Goal: Information Seeking & Learning: Learn about a topic

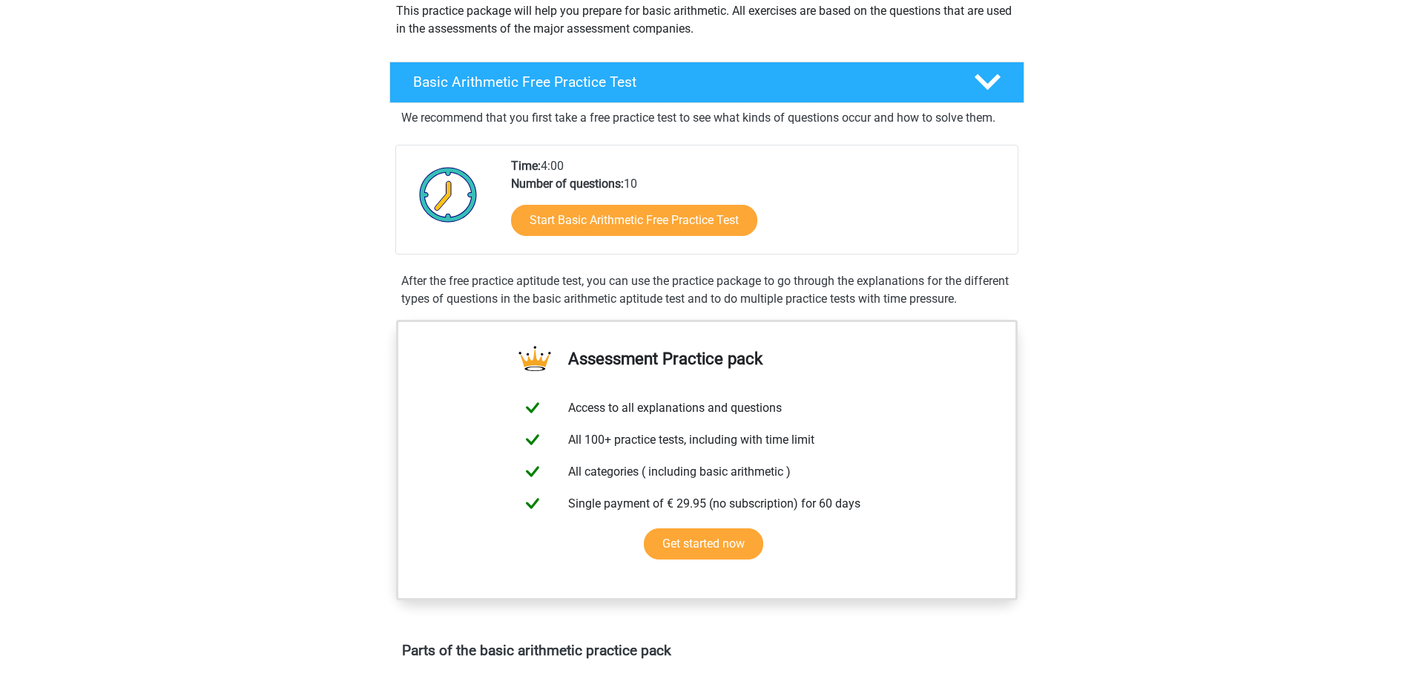
scroll to position [148, 0]
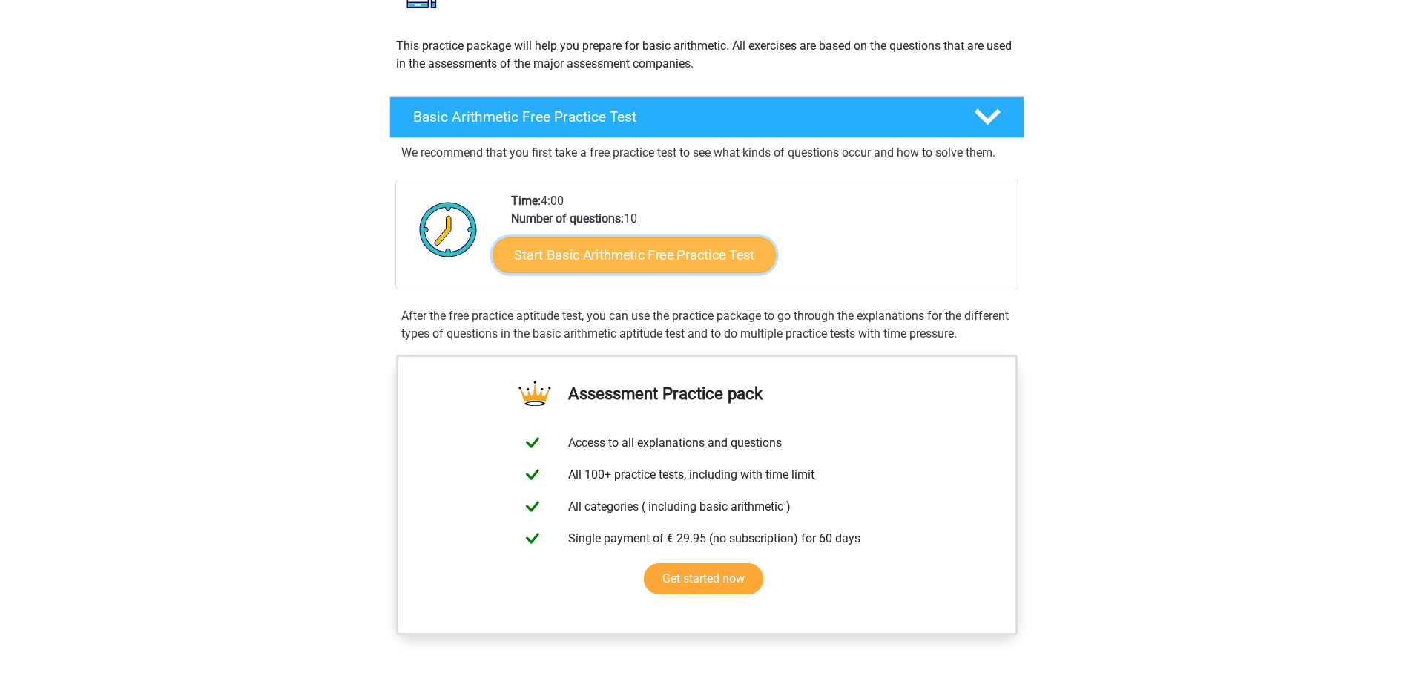
click at [604, 256] on link "Start Basic Arithmetic Free Practice Test" at bounding box center [634, 255] width 283 height 36
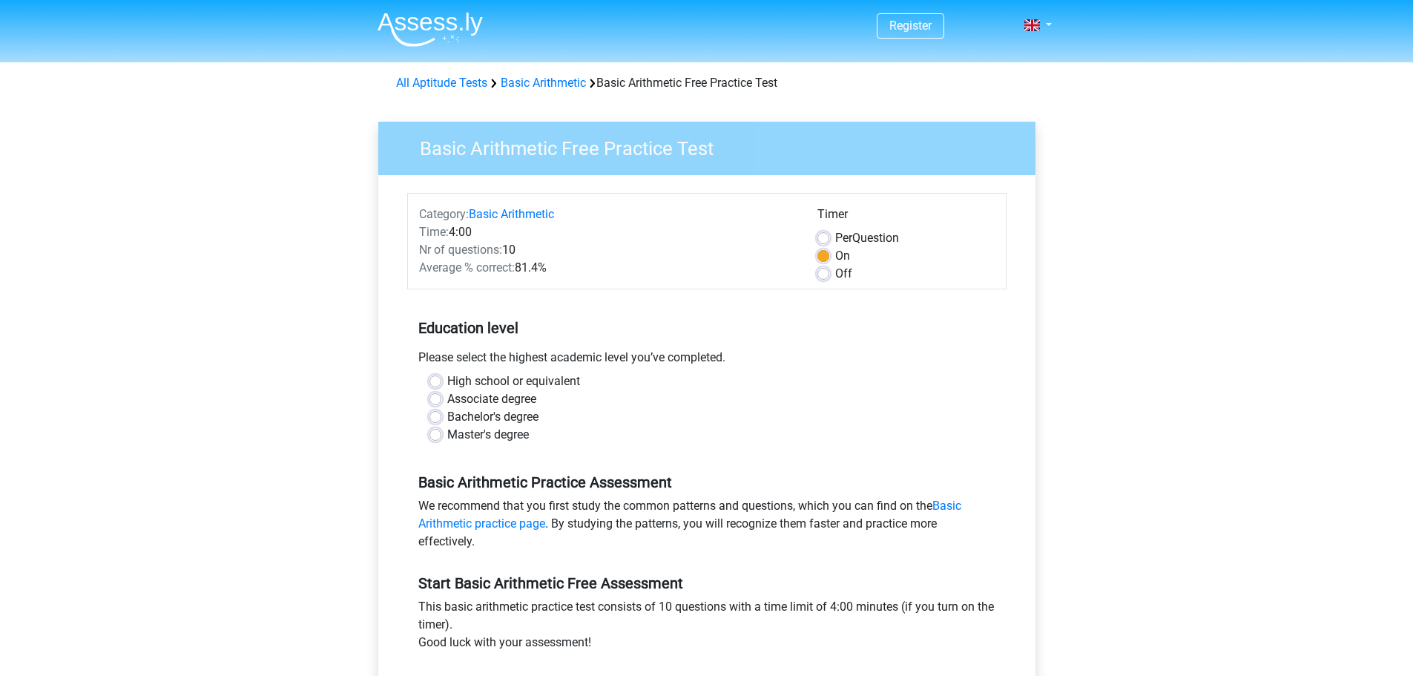
click at [447, 415] on label "Bachelor's degree" at bounding box center [492, 417] width 91 height 18
click at [431, 415] on input "Bachelor's degree" at bounding box center [436, 415] width 12 height 15
radio input "true"
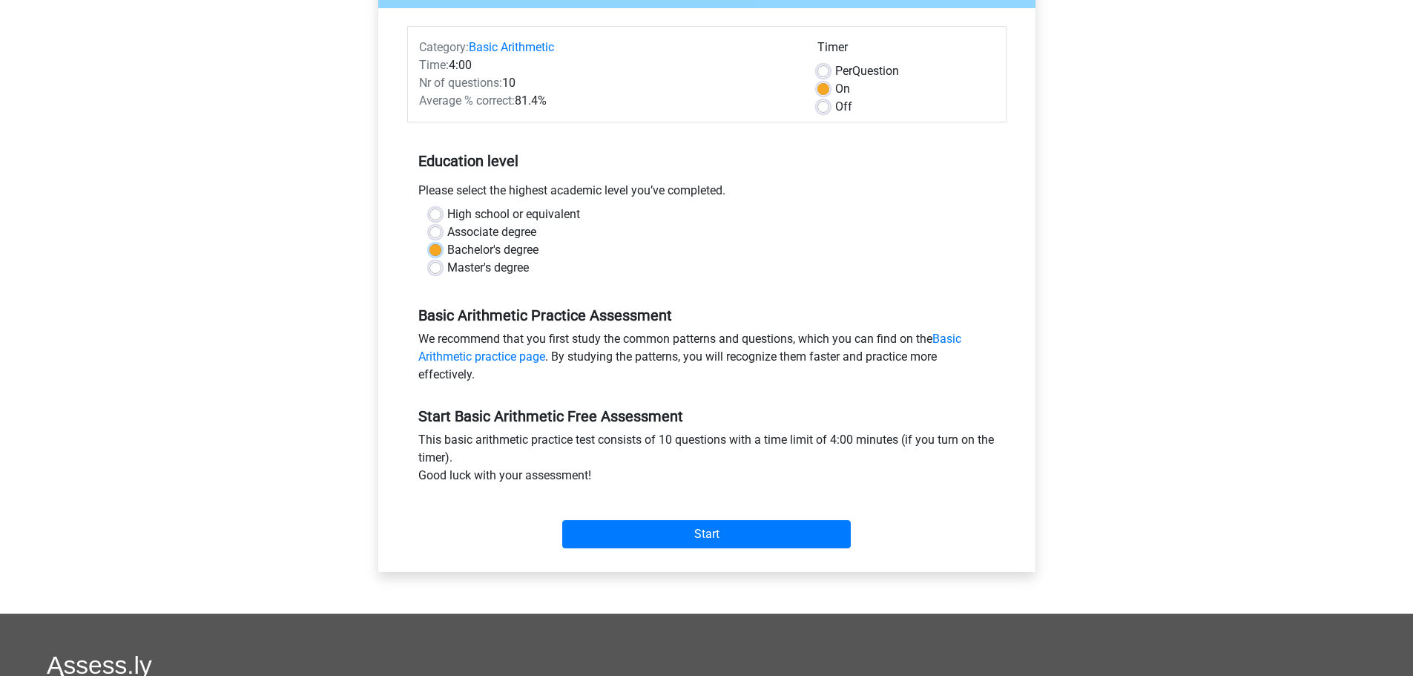
scroll to position [223, 0]
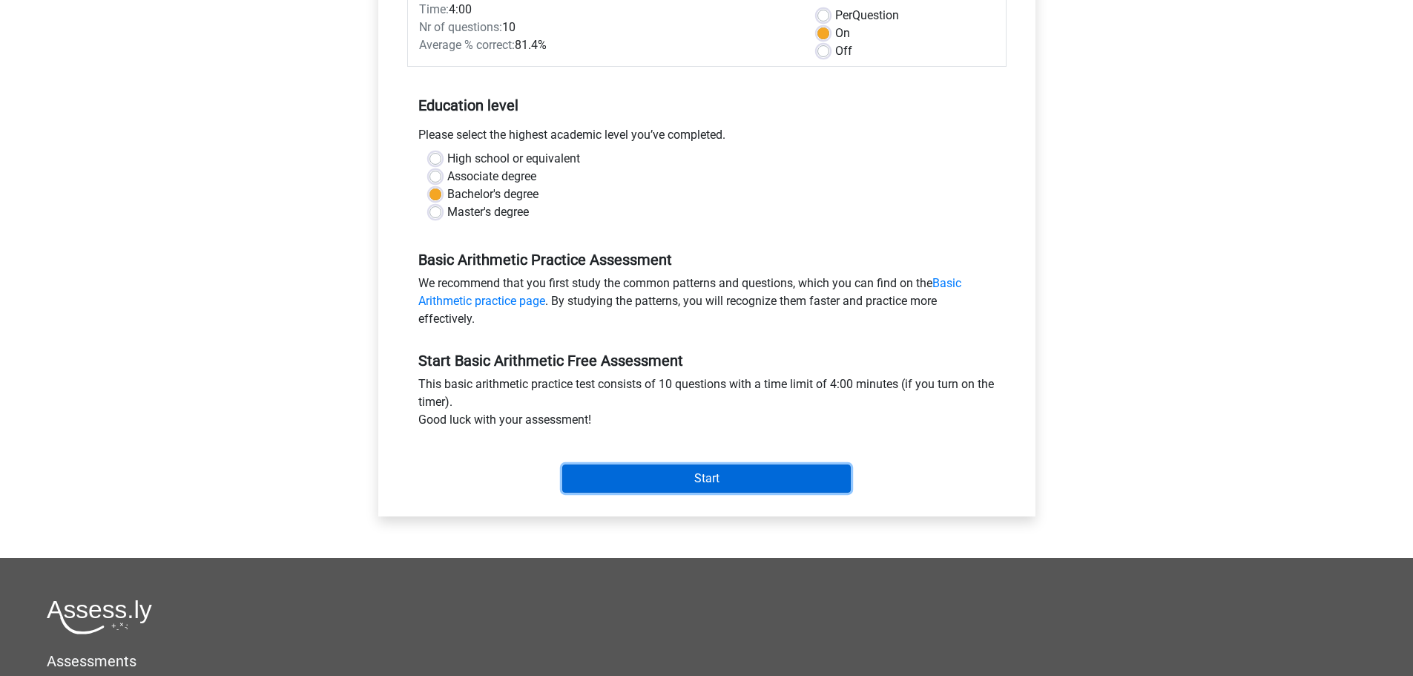
click at [723, 478] on input "Start" at bounding box center [706, 478] width 289 height 28
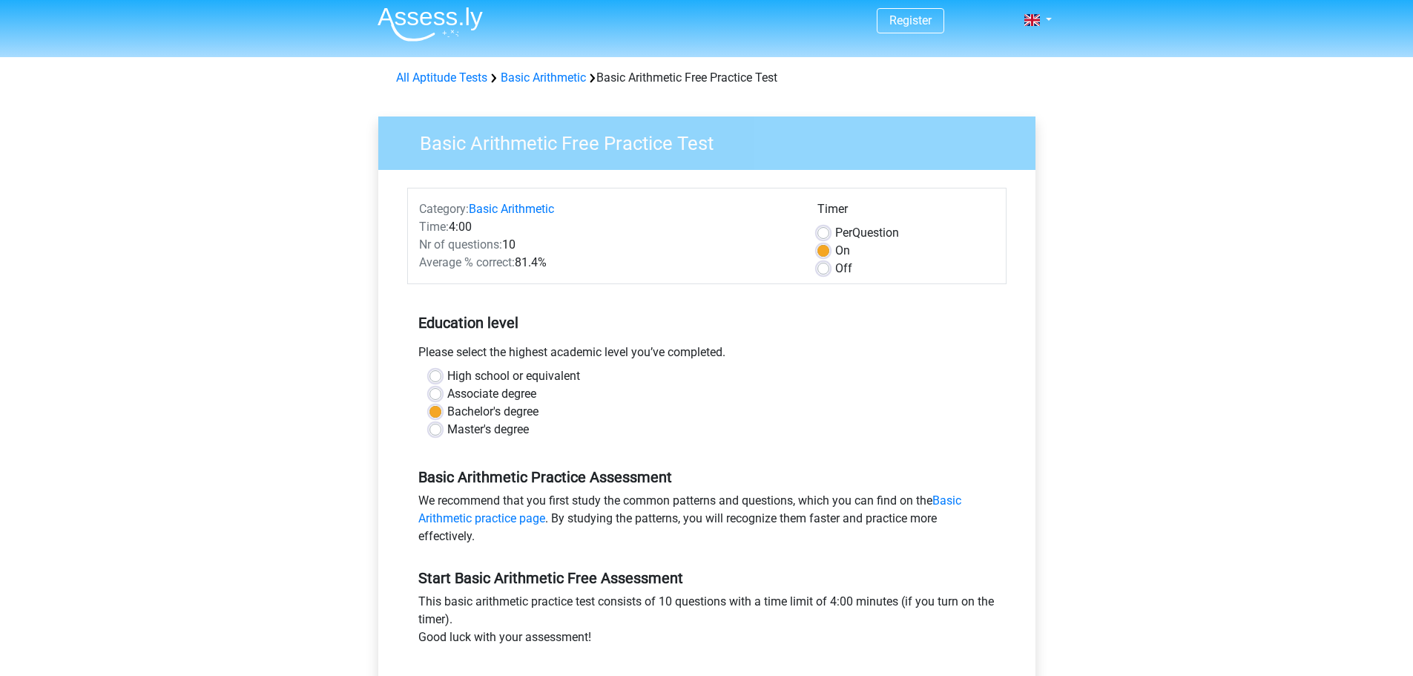
scroll to position [0, 0]
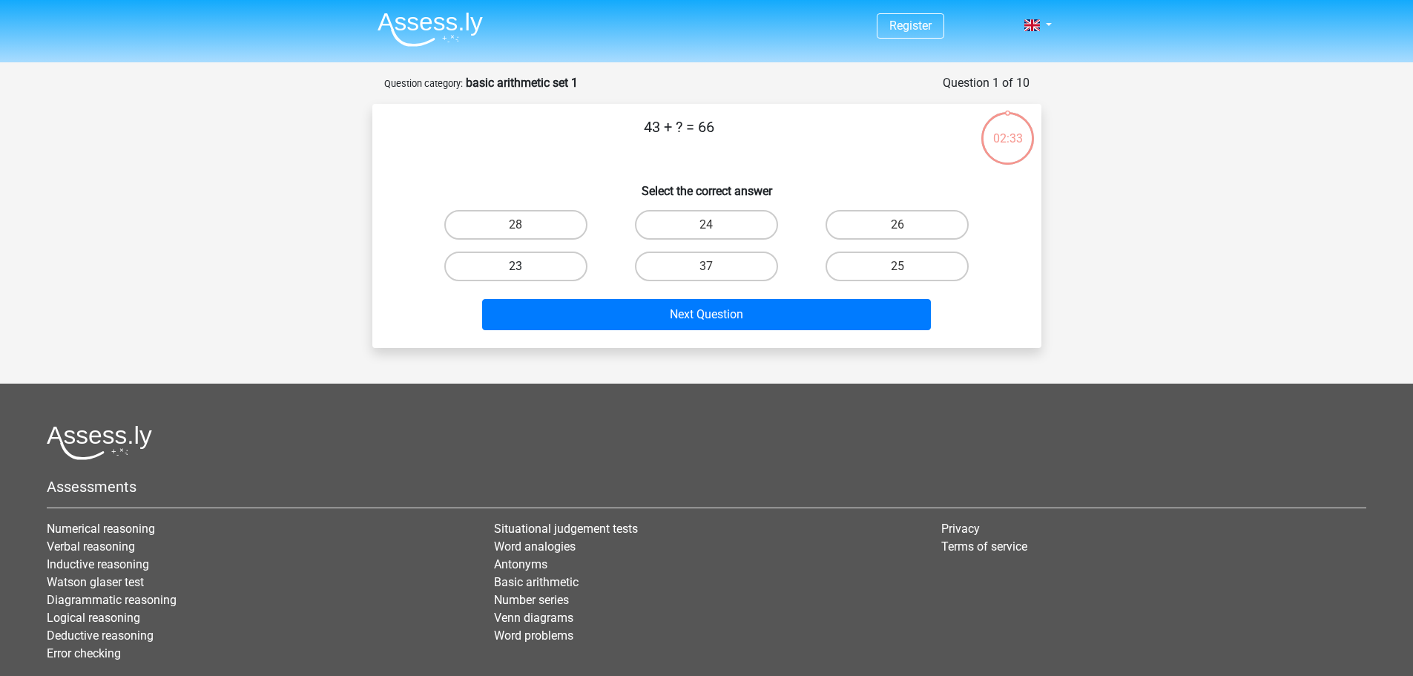
click at [498, 271] on label "23" at bounding box center [515, 267] width 143 height 30
click at [516, 271] on input "23" at bounding box center [521, 271] width 10 height 10
radio input "true"
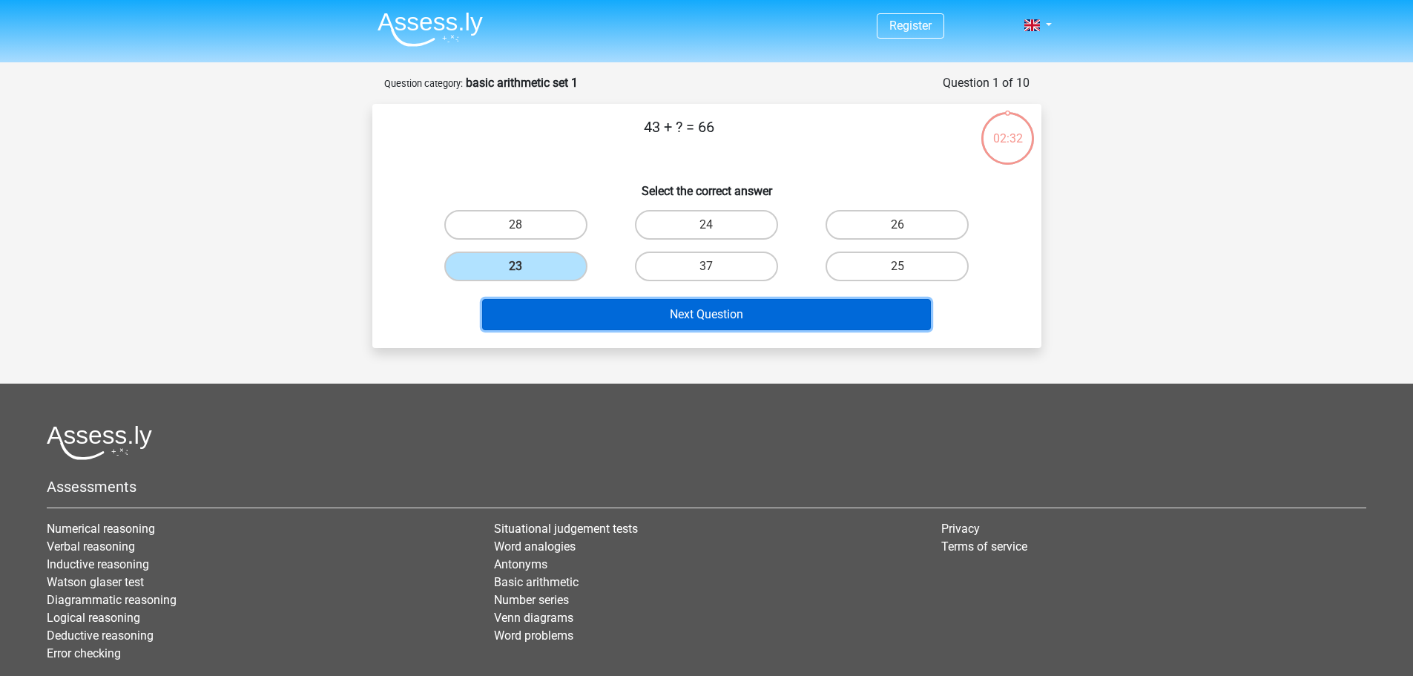
click at [681, 320] on button "Next Question" at bounding box center [706, 314] width 449 height 31
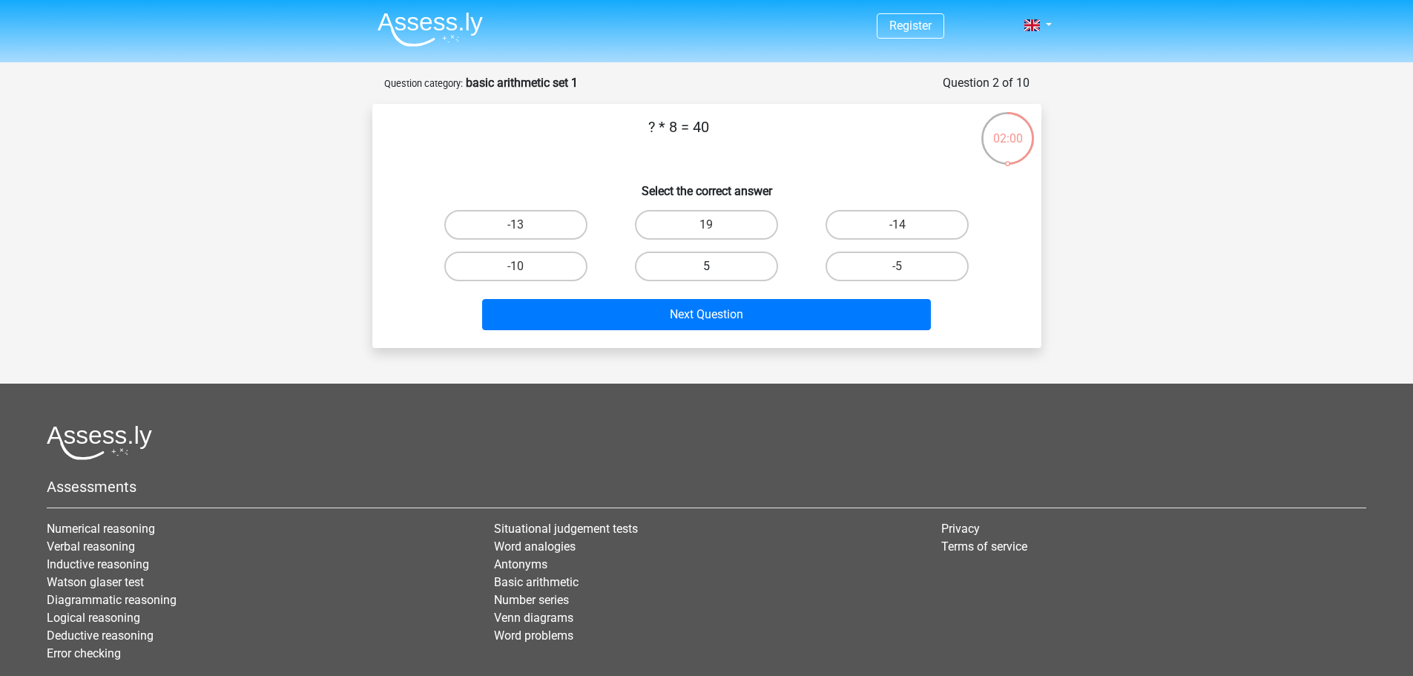
click at [715, 263] on label "5" at bounding box center [706, 267] width 143 height 30
click at [715, 266] on input "5" at bounding box center [711, 271] width 10 height 10
radio input "true"
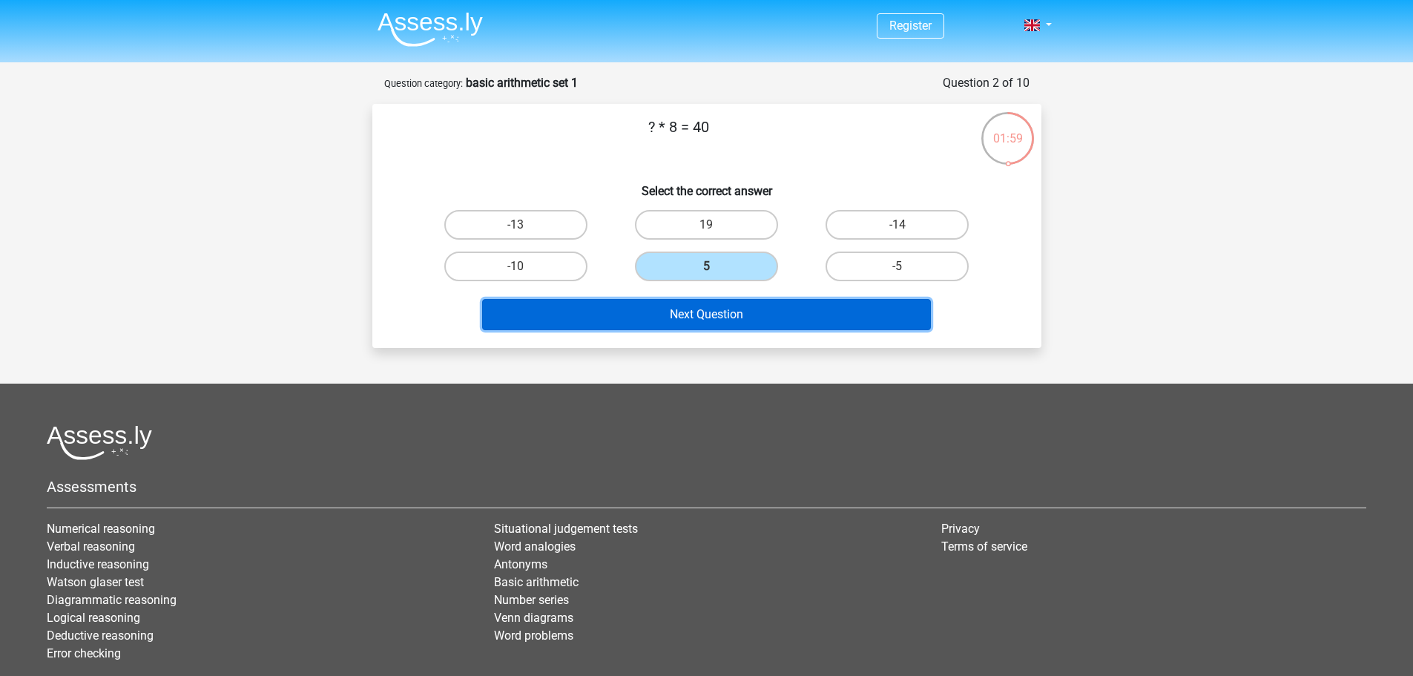
click at [721, 315] on button "Next Question" at bounding box center [706, 314] width 449 height 31
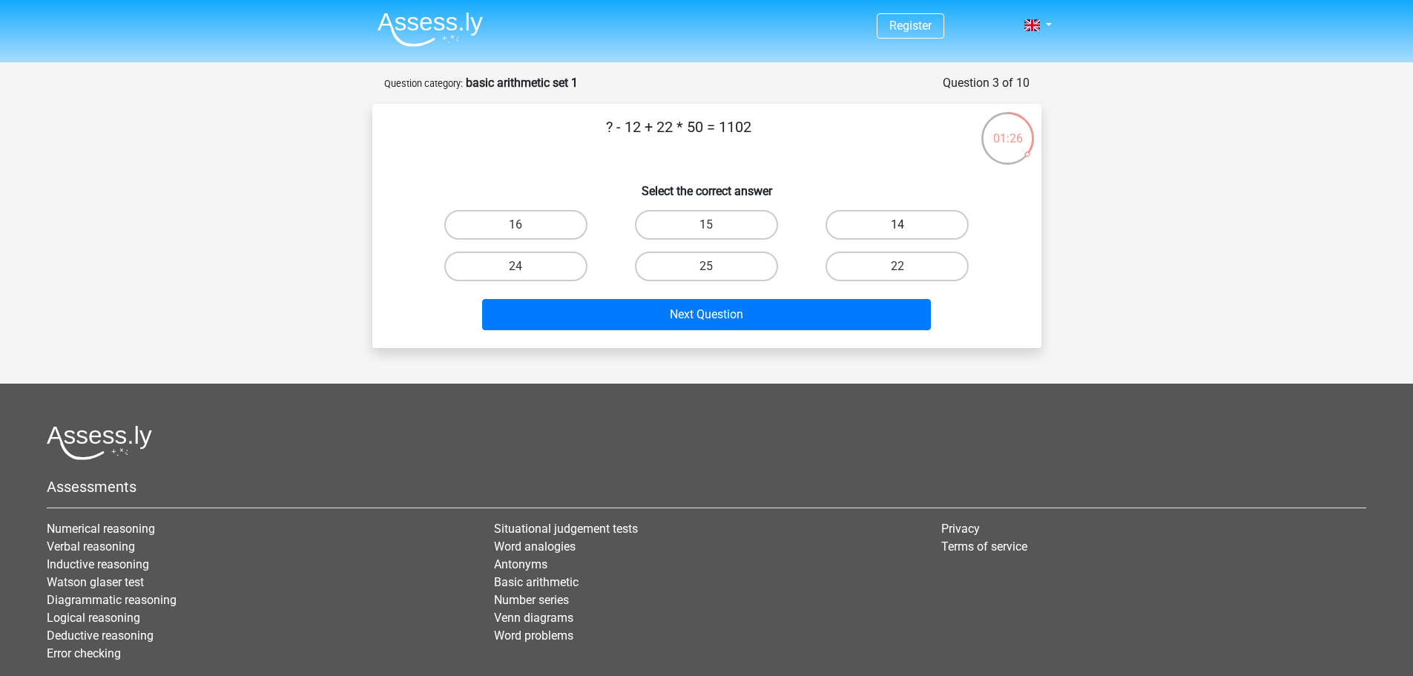
click at [885, 220] on label "14" at bounding box center [897, 225] width 143 height 30
click at [898, 225] on input "14" at bounding box center [903, 230] width 10 height 10
radio input "true"
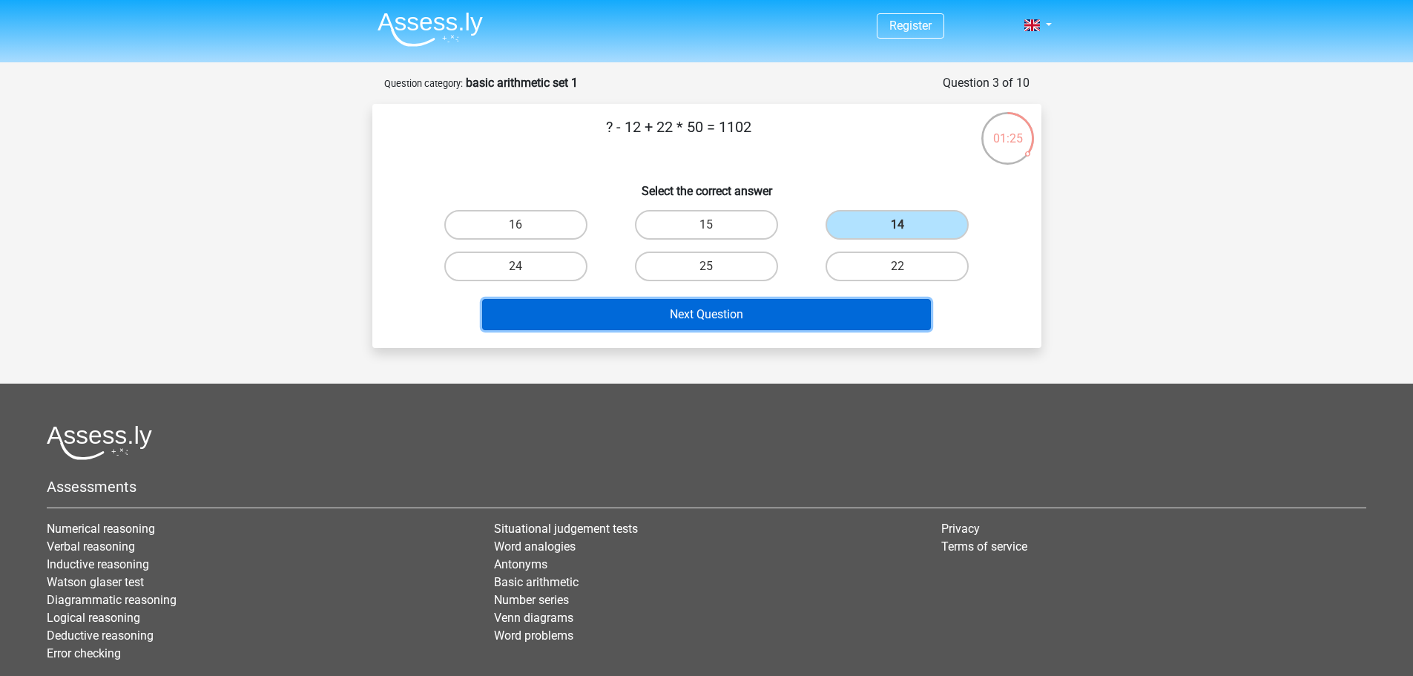
click at [823, 308] on button "Next Question" at bounding box center [706, 314] width 449 height 31
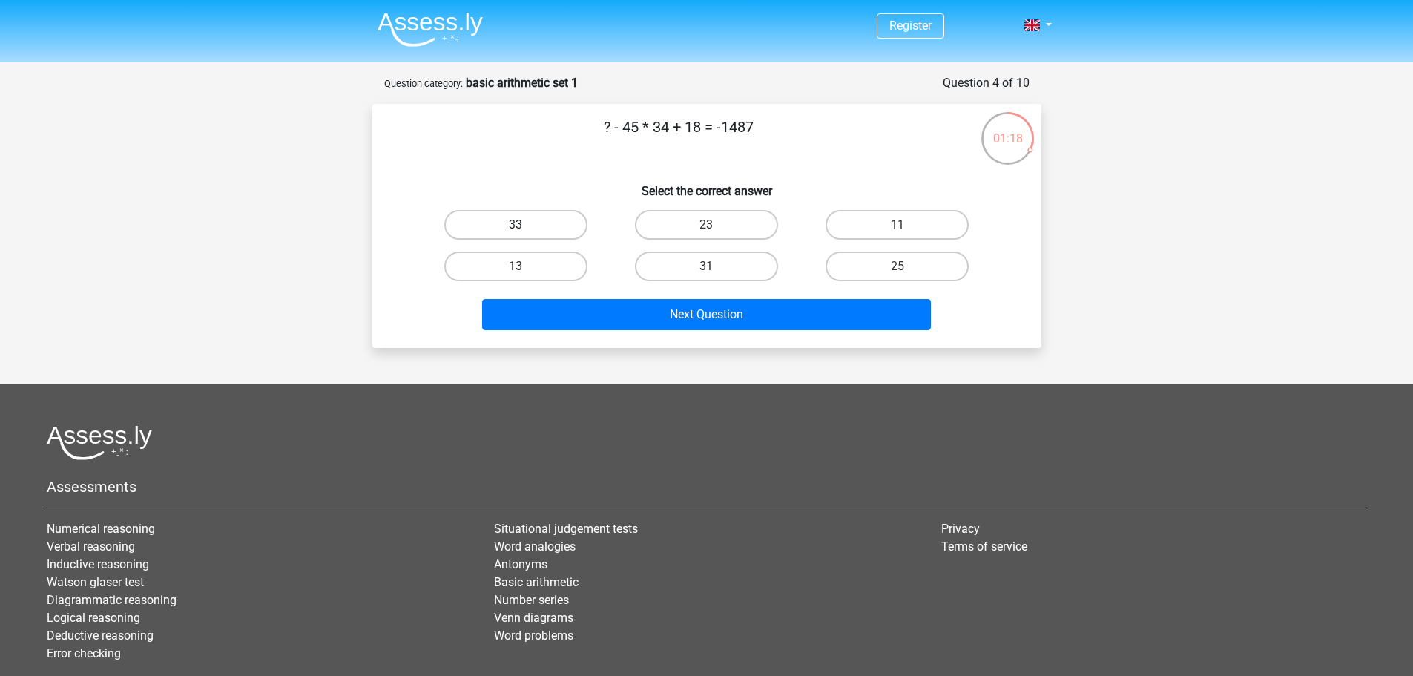
click at [529, 228] on label "33" at bounding box center [515, 225] width 143 height 30
click at [525, 228] on input "33" at bounding box center [521, 230] width 10 height 10
radio input "true"
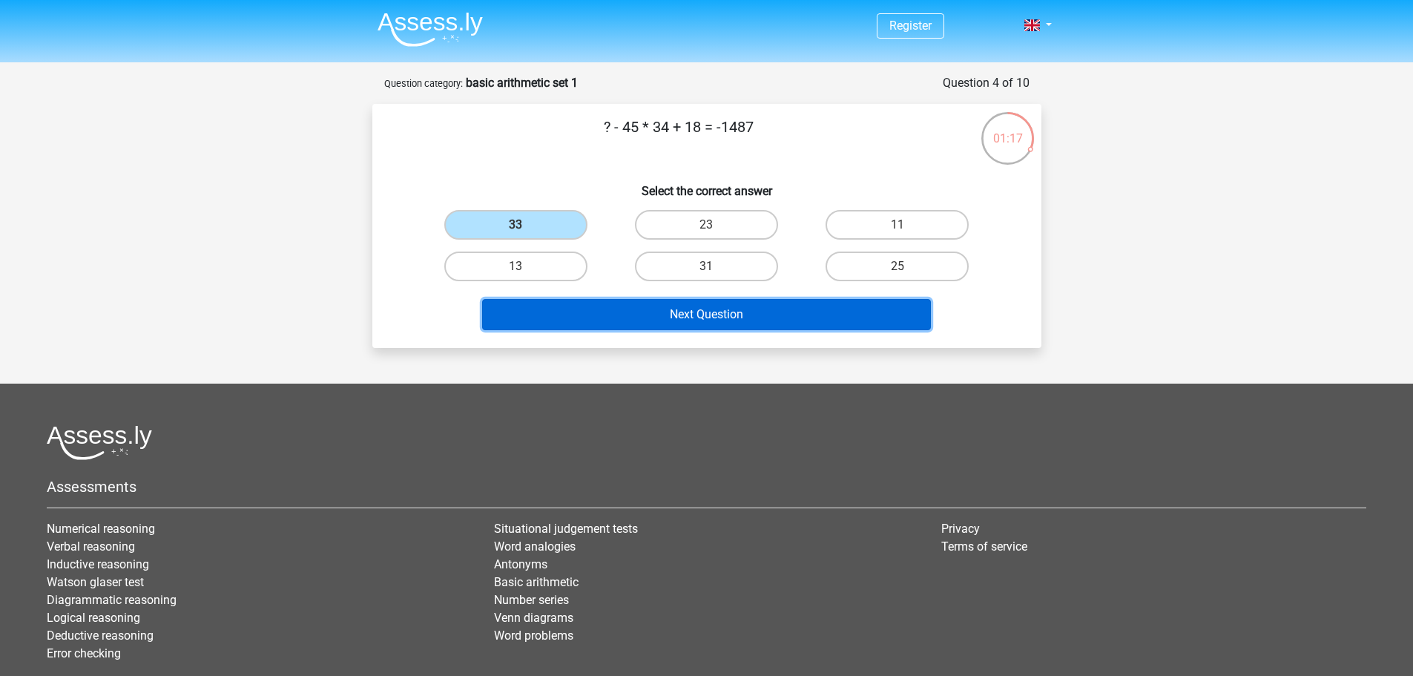
click at [679, 315] on button "Next Question" at bounding box center [706, 314] width 449 height 31
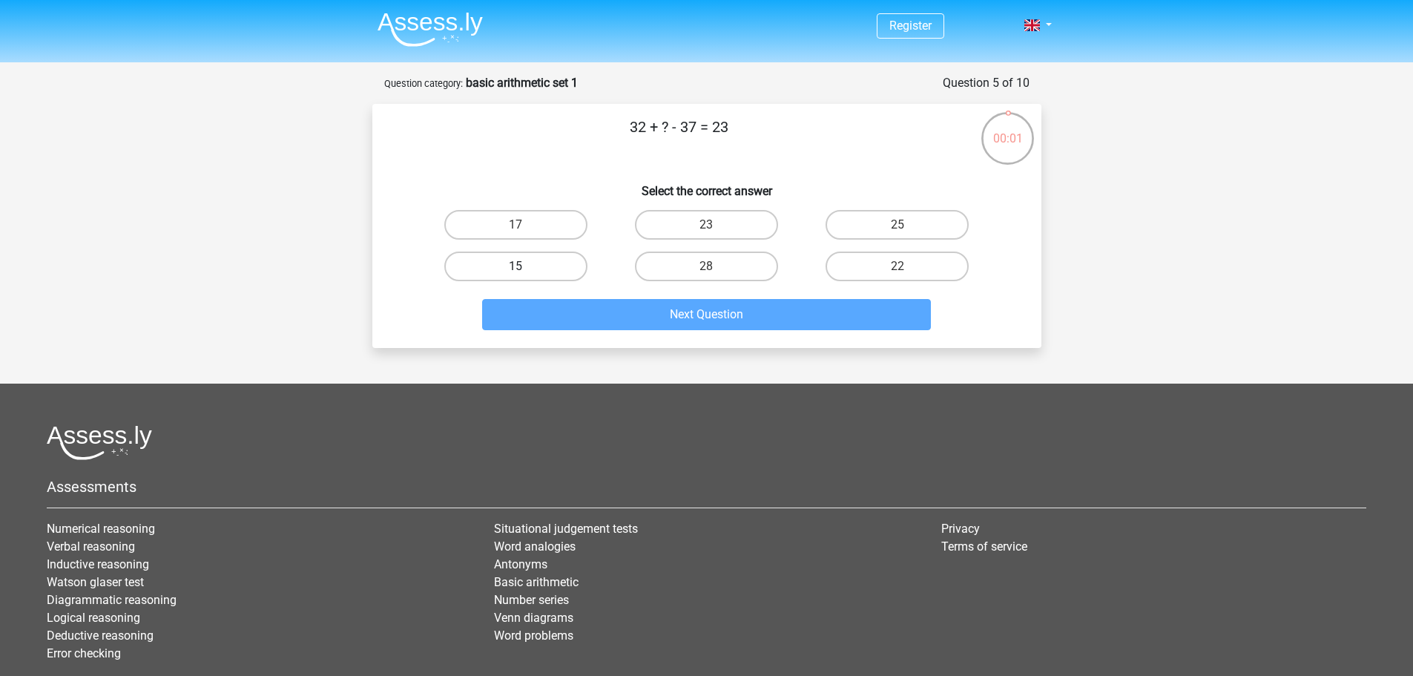
click at [499, 255] on label "15" at bounding box center [515, 267] width 143 height 30
click at [516, 266] on input "15" at bounding box center [521, 271] width 10 height 10
radio input "true"
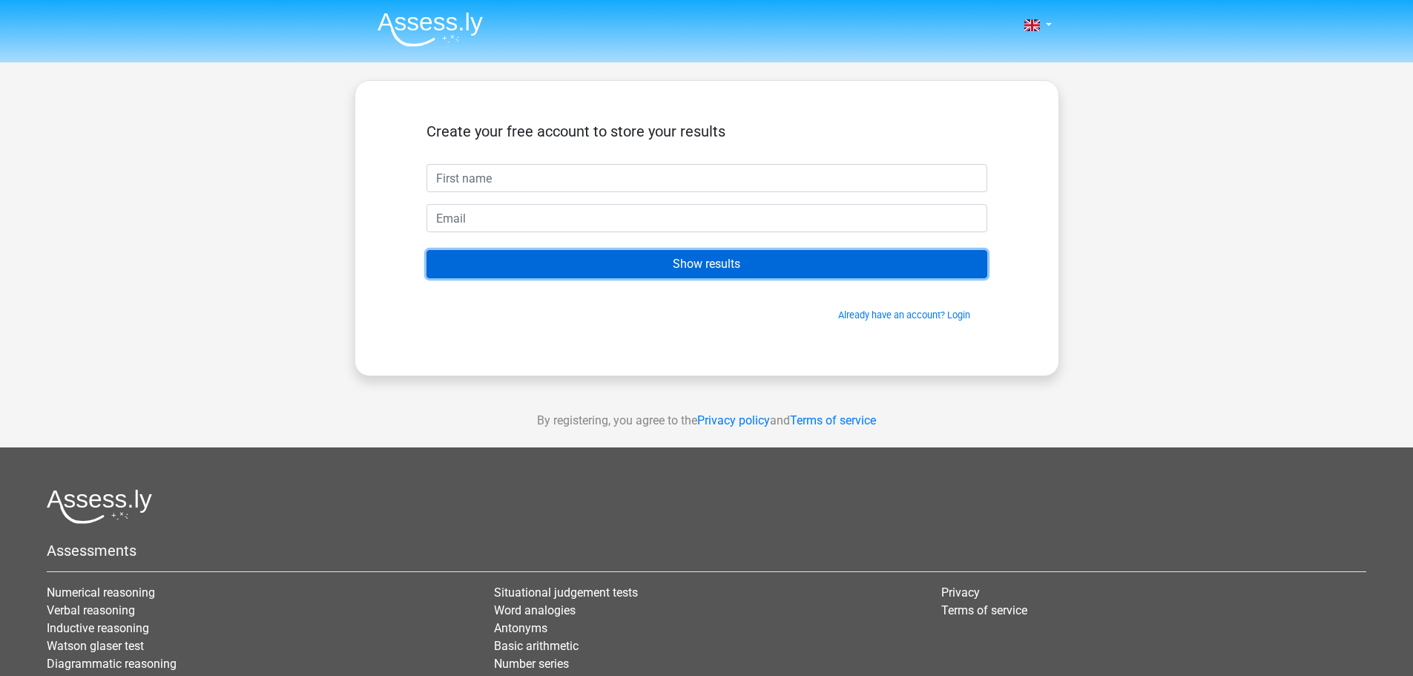
click at [654, 263] on input "Show results" at bounding box center [707, 264] width 561 height 28
